Goal: Task Accomplishment & Management: Manage account settings

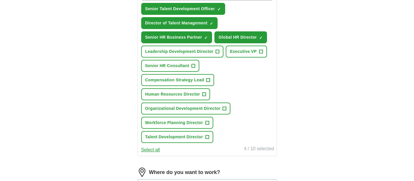
scroll to position [201, 0]
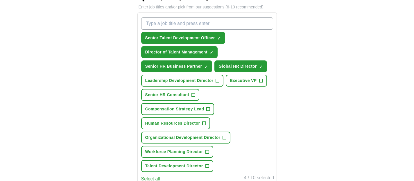
click at [223, 23] on input "What job are you looking for?" at bounding box center [207, 23] width 132 height 12
type input "s"
type input "Senior Director of Talent"
click at [264, 121] on div "Senior Director of Talent Press return to add title Senior Talent Development O…" at bounding box center [207, 94] width 134 height 159
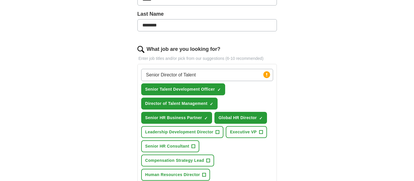
scroll to position [143, 0]
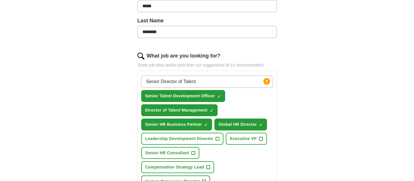
click at [226, 81] on input "Senior Director of Talent" at bounding box center [207, 82] width 132 height 12
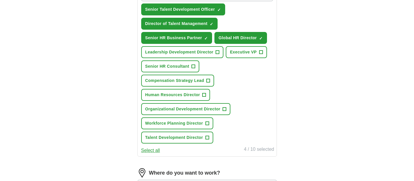
scroll to position [230, 0]
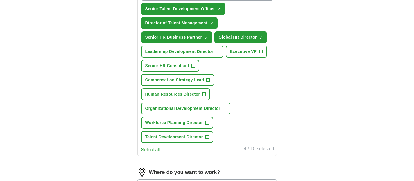
click at [150, 151] on button "Select all" at bounding box center [150, 149] width 19 height 7
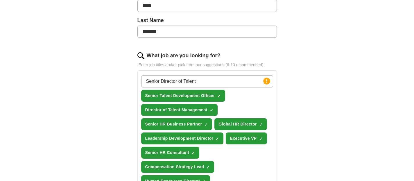
scroll to position [143, 0]
click at [0, 0] on span "×" at bounding box center [0, 0] width 0 height 0
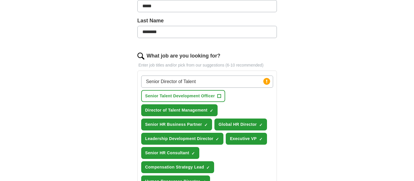
click at [242, 96] on div "Senior Director of Talent Press return to add title Senior Talent Development O…" at bounding box center [207, 152] width 134 height 159
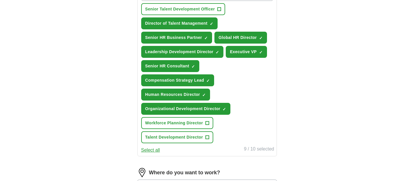
scroll to position [230, 0]
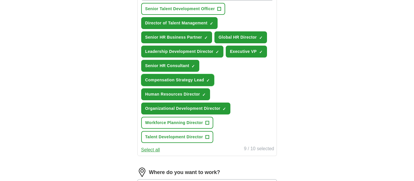
click at [0, 0] on span "×" at bounding box center [0, 0] width 0 height 0
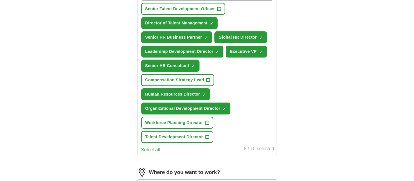
click at [0, 0] on span "×" at bounding box center [0, 0] width 0 height 0
click at [192, 65] on span "+" at bounding box center [193, 66] width 3 height 5
click at [266, 101] on div "Senior Director of Talent Press return to add title Senior Talent Development O…" at bounding box center [207, 65] width 134 height 159
click at [219, 9] on span "+" at bounding box center [218, 9] width 3 height 5
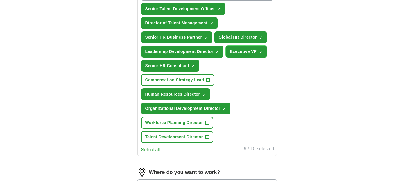
click at [259, 51] on button "Executive VP ✓ ×" at bounding box center [246, 52] width 41 height 12
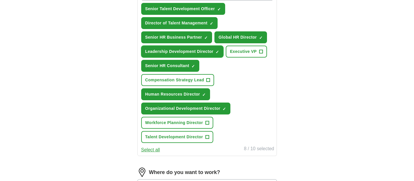
click at [0, 0] on span "×" at bounding box center [0, 0] width 0 height 0
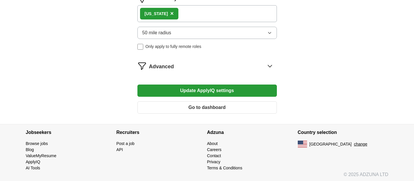
scroll to position [405, 0]
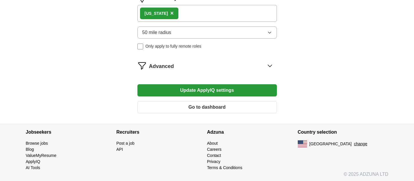
click at [205, 90] on button "Update ApplyIQ settings" at bounding box center [206, 90] width 139 height 12
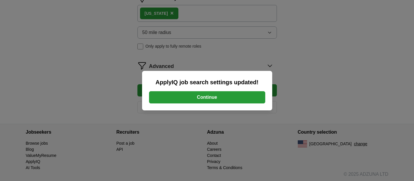
click at [221, 96] on button "Continue" at bounding box center [207, 97] width 116 height 12
